Goal: Transaction & Acquisition: Purchase product/service

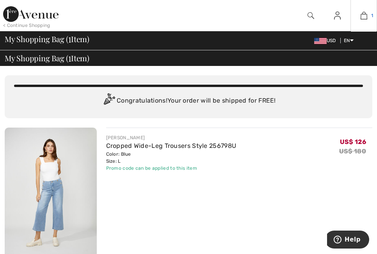
click at [369, 17] on link "1" at bounding box center [364, 15] width 26 height 9
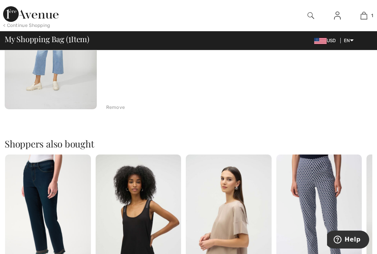
checkbox input "true"
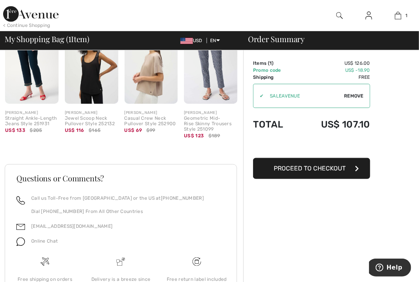
scroll to position [226, 0]
click at [312, 169] on span "Proceed to Checkout" at bounding box center [310, 168] width 72 height 7
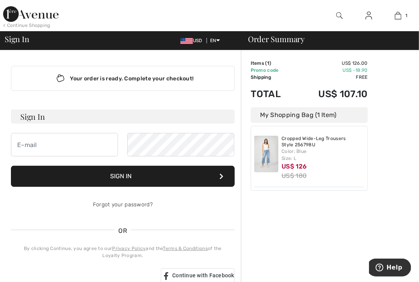
click at [334, 70] on td "US$ -18.90" at bounding box center [331, 70] width 73 height 7
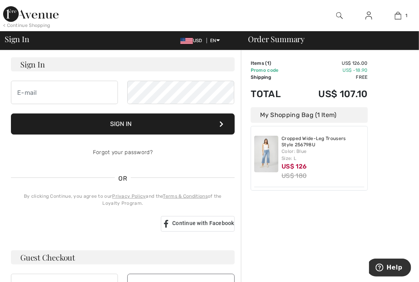
scroll to position [91, 0]
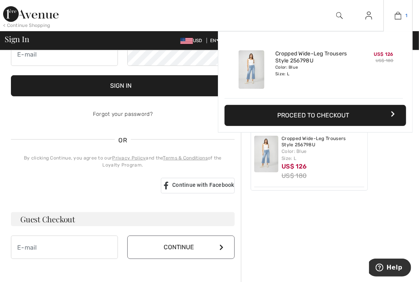
click at [396, 13] on img at bounding box center [398, 15] width 7 height 9
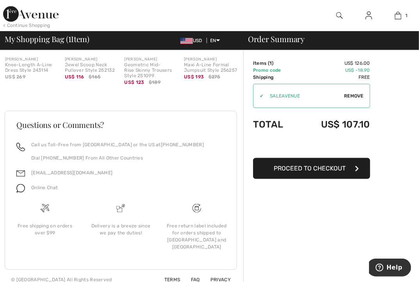
click at [349, 95] on span "Remove" at bounding box center [354, 96] width 20 height 7
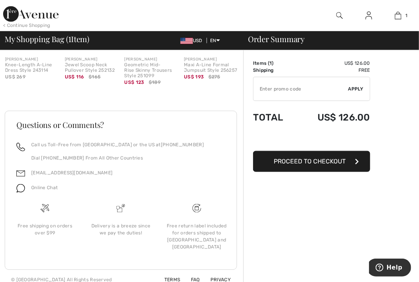
click at [309, 95] on input "TEXT" at bounding box center [300, 88] width 95 height 23
paste input "EXTRA20"
type input "EXTRA20"
click at [362, 90] on span "Apply" at bounding box center [356, 89] width 16 height 7
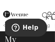
scroll to position [260, 0]
